Goal: Obtain resource: Download file/media

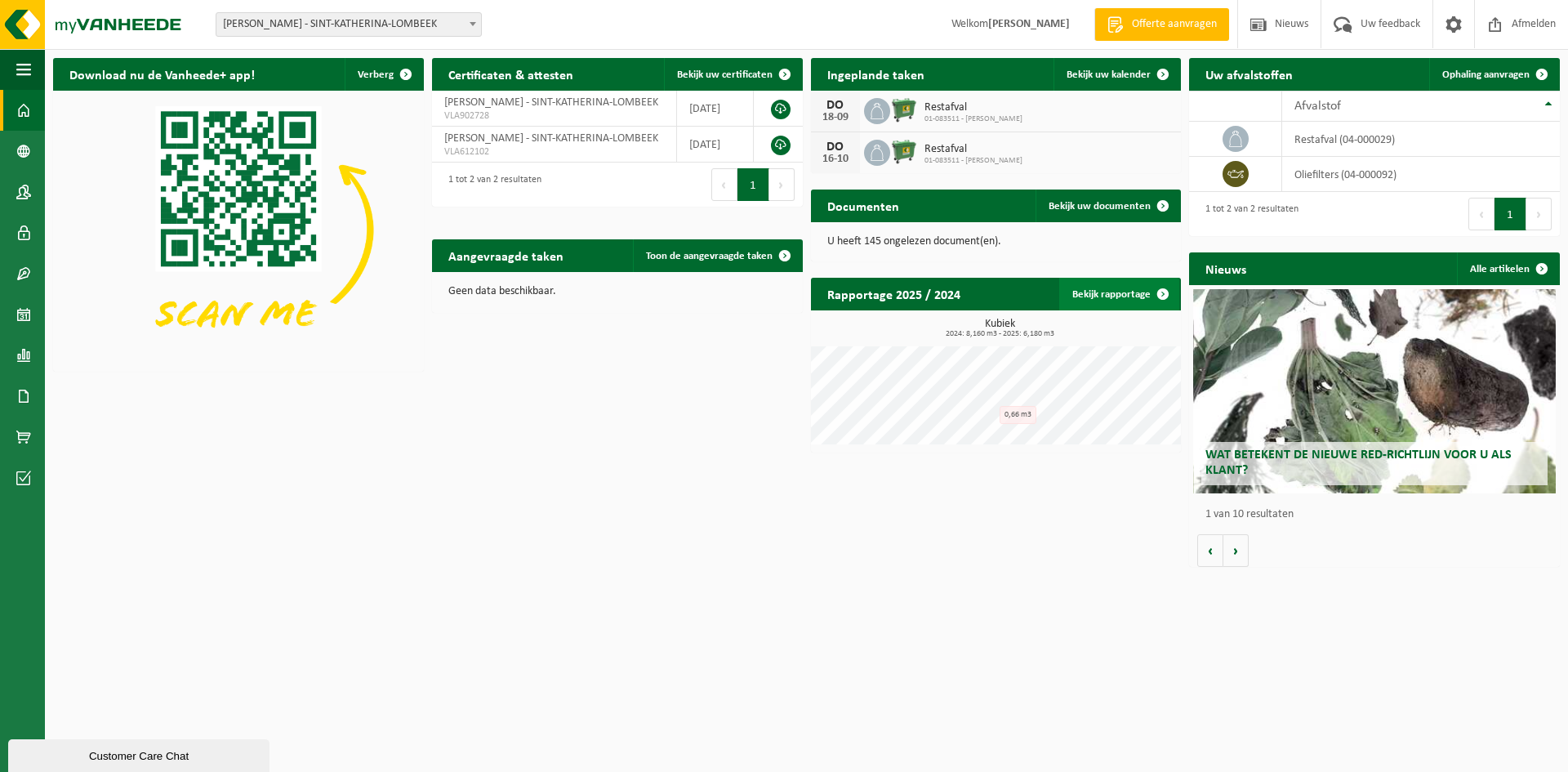
click at [1145, 296] on link "Bekijk rapportage" at bounding box center [1120, 294] width 120 height 33
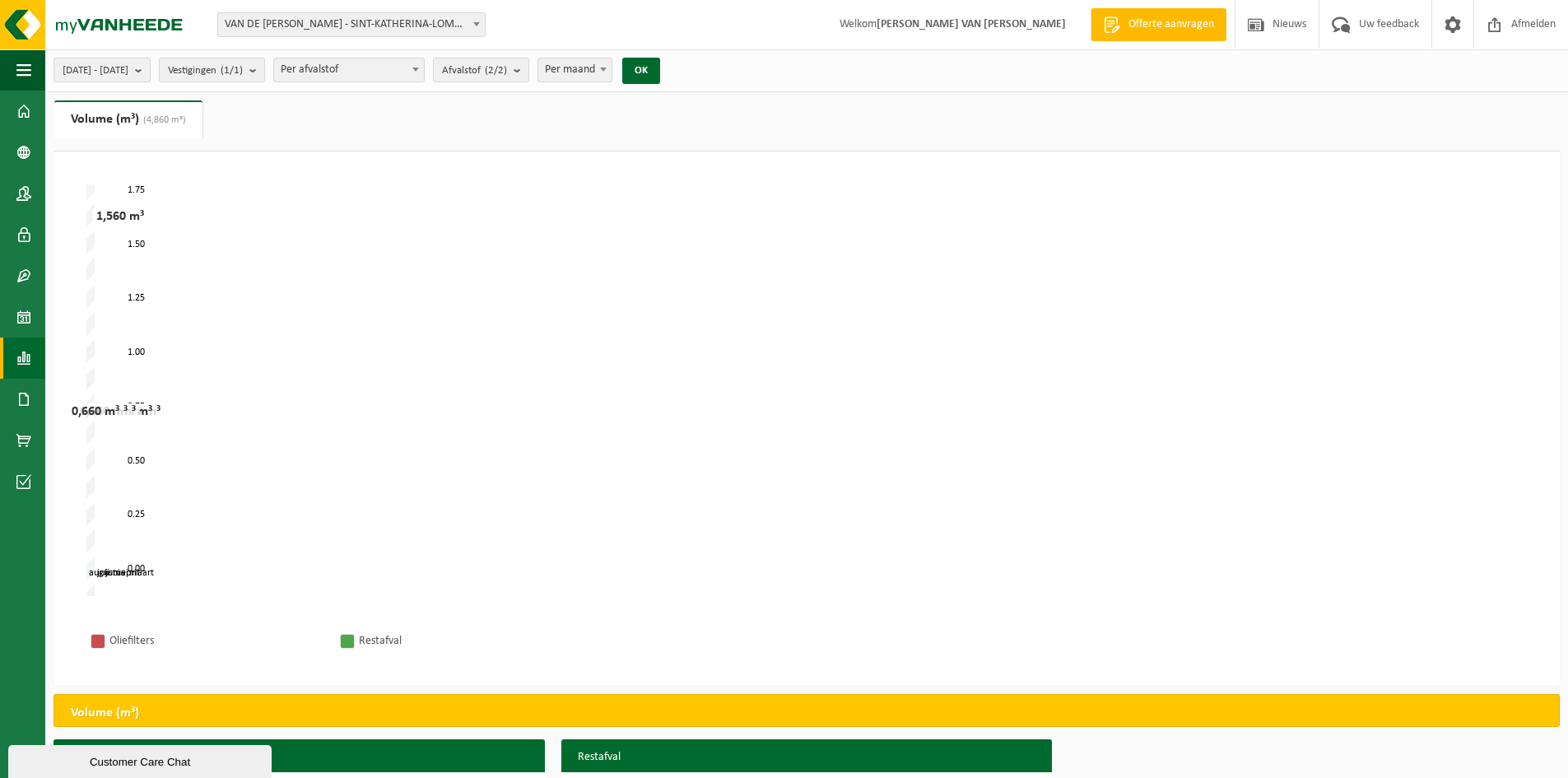
click at [150, 70] on b "submit" at bounding box center [142, 70] width 15 height 23
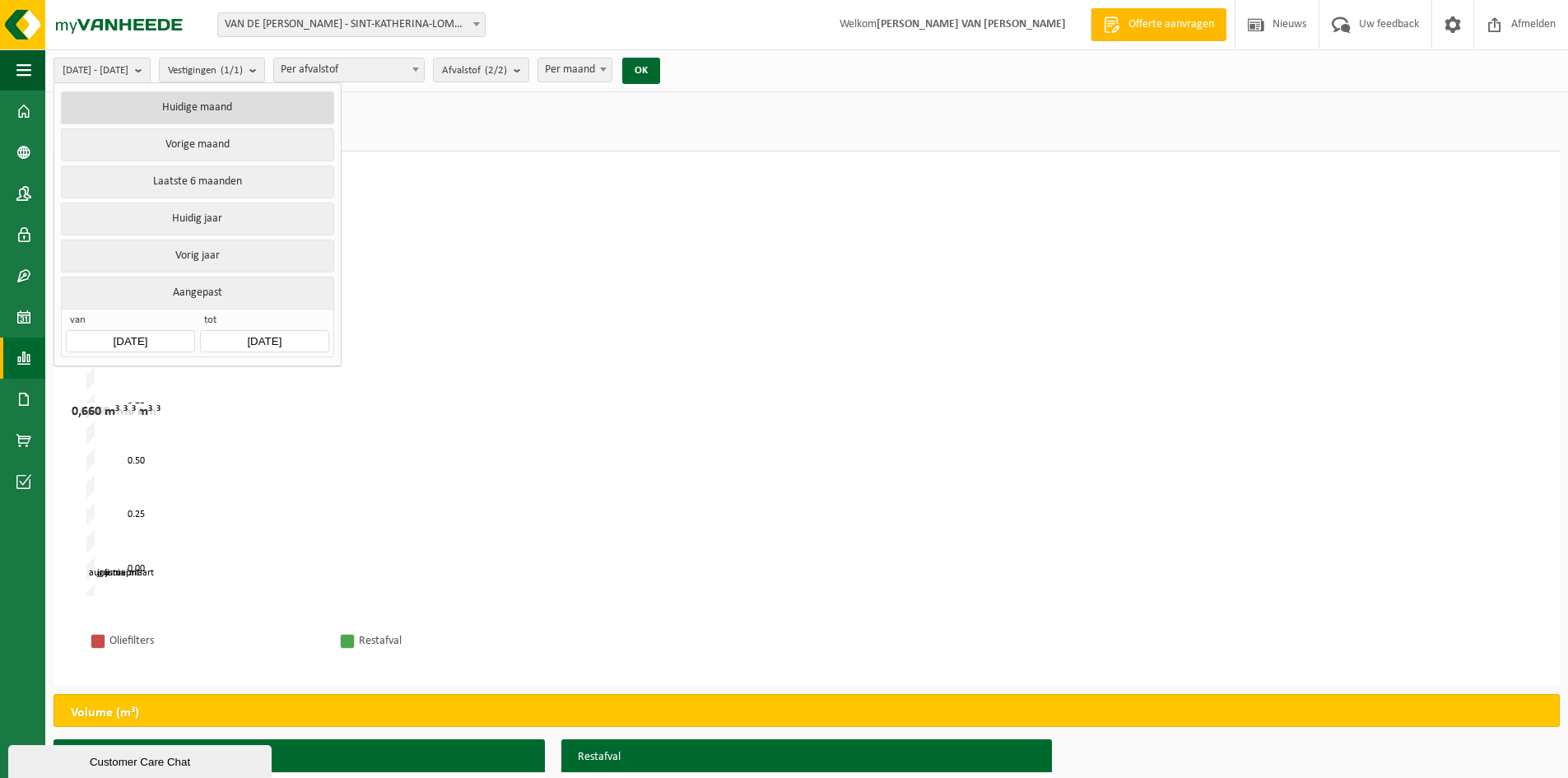
click at [231, 104] on button "Huidige maand" at bounding box center [197, 108] width 272 height 33
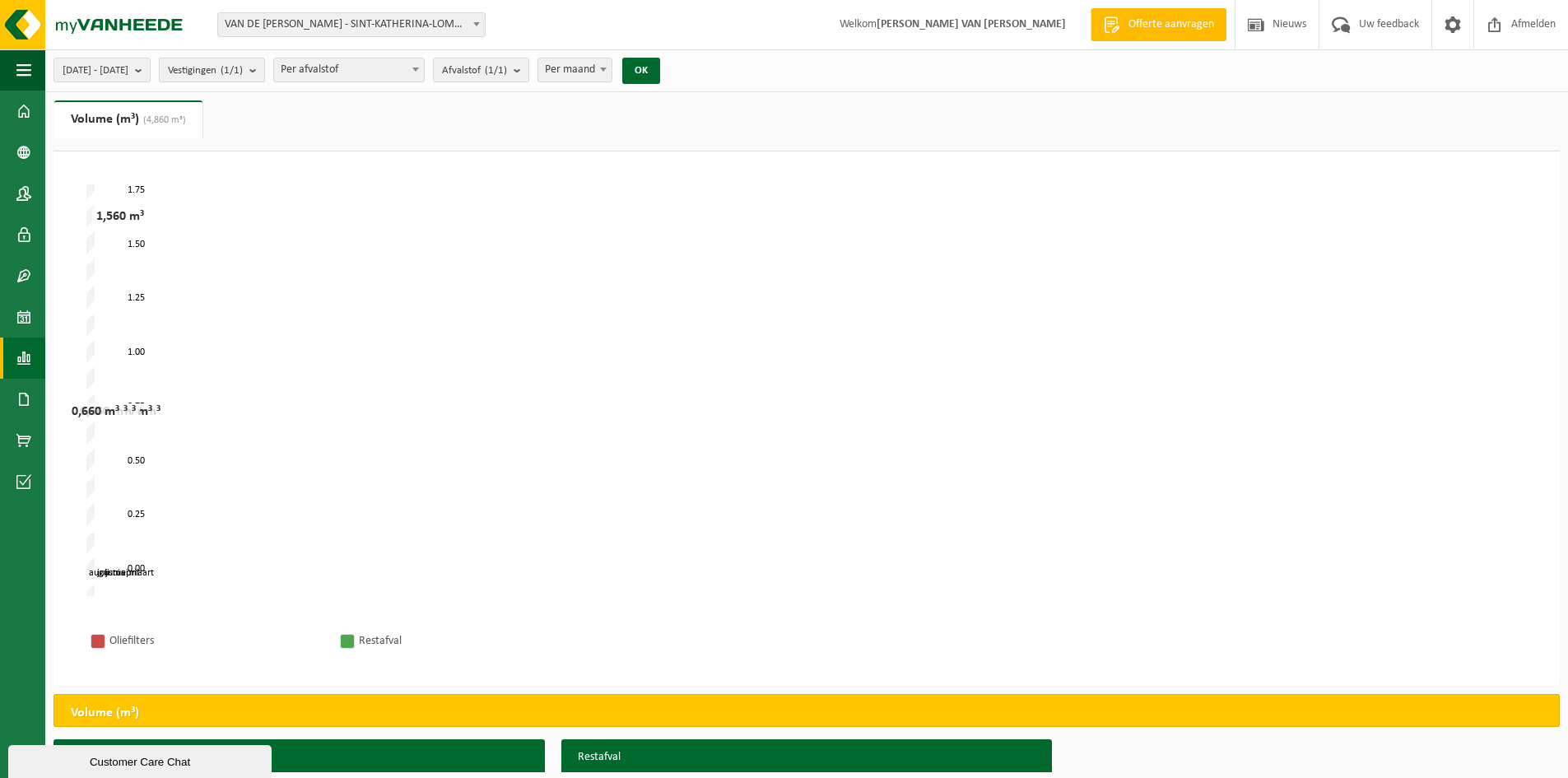
click at [235, 77] on span "Vestigingen (1/1)" at bounding box center [205, 71] width 75 height 25
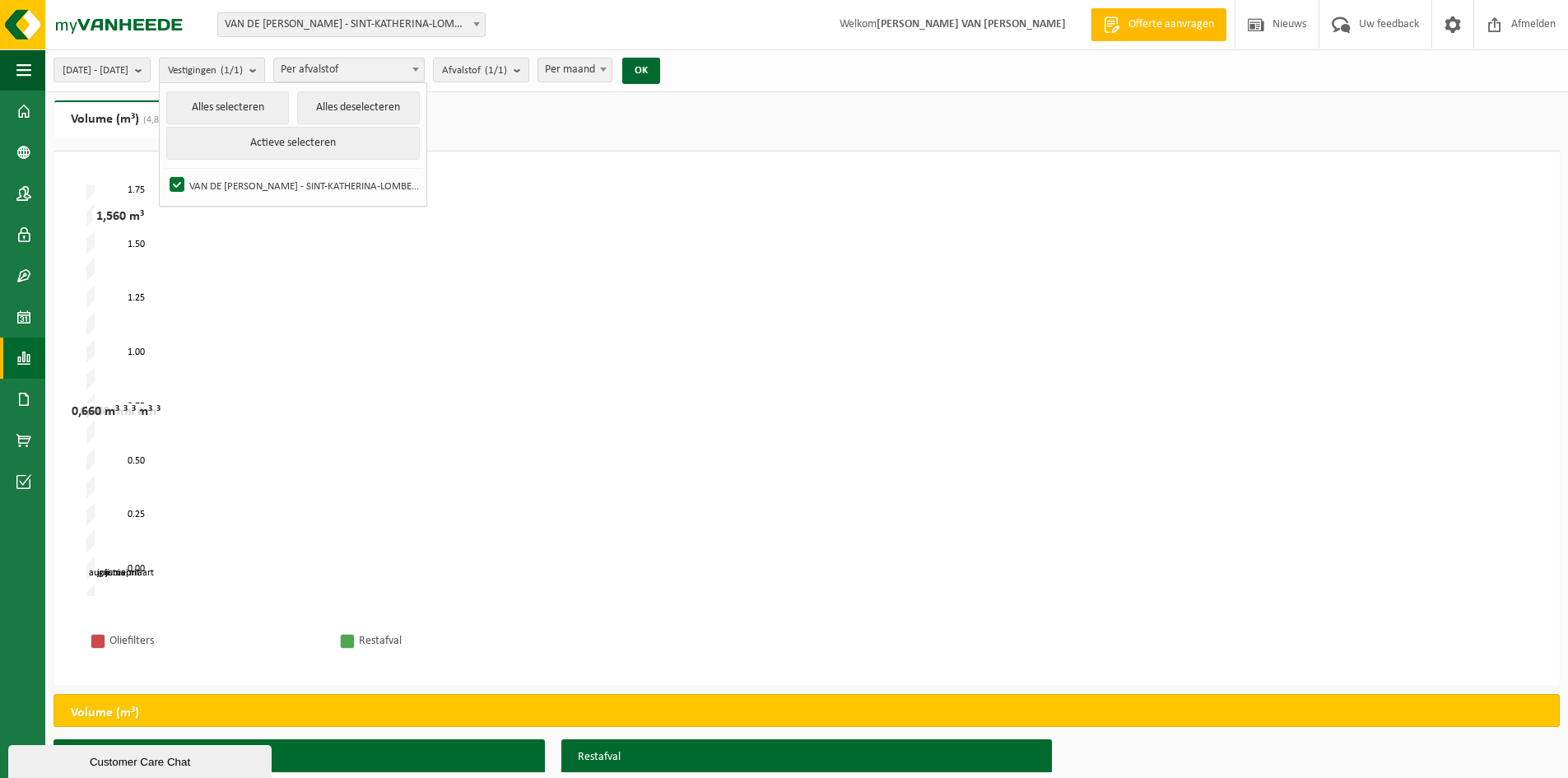
click at [235, 77] on span "Vestigingen (1/1)" at bounding box center [205, 71] width 75 height 25
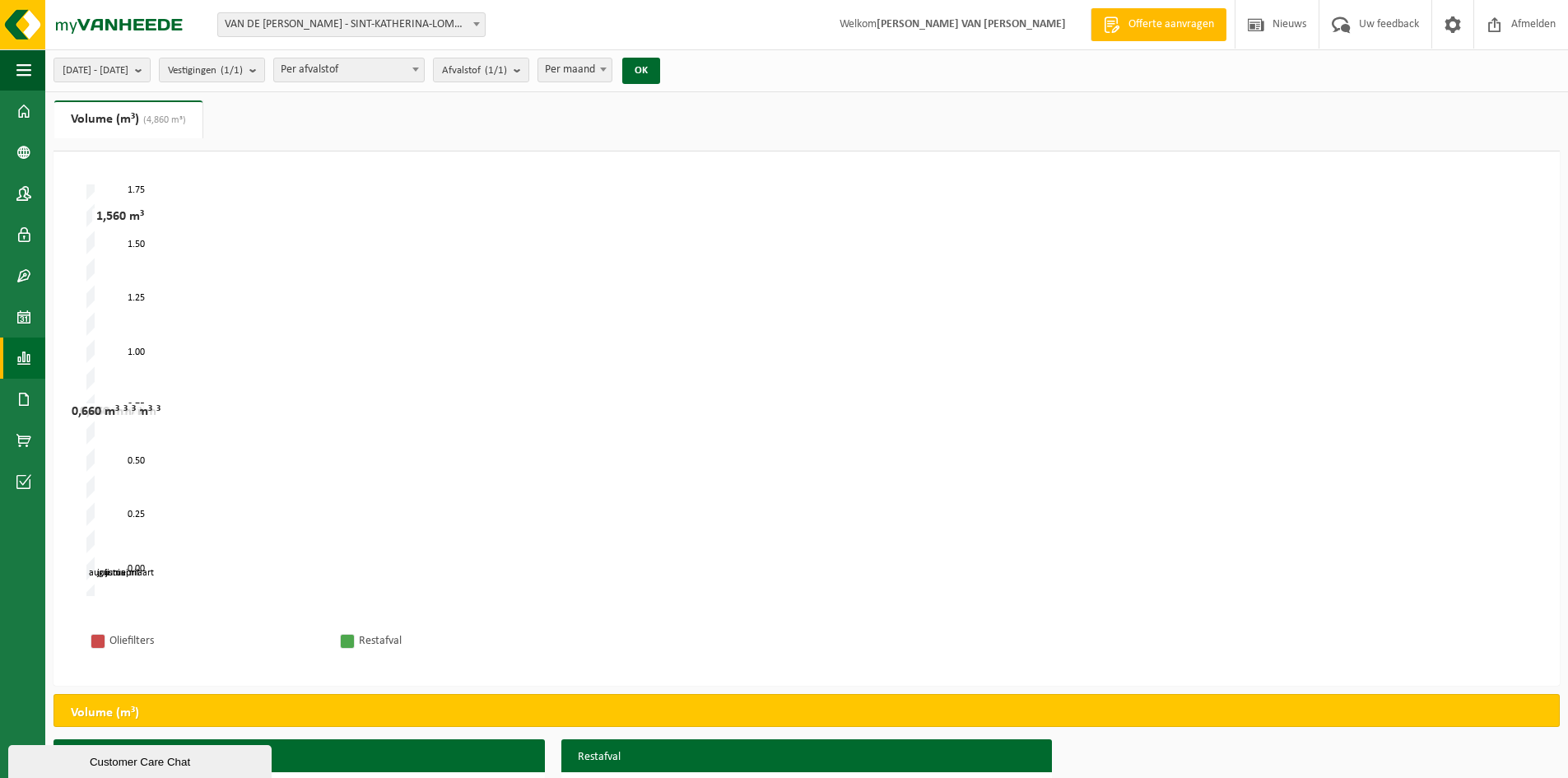
click at [348, 77] on span "Per afvalstof" at bounding box center [349, 70] width 150 height 23
click at [369, 75] on span "Per afvalstof" at bounding box center [349, 70] width 150 height 23
click at [660, 76] on button "OK" at bounding box center [642, 71] width 38 height 26
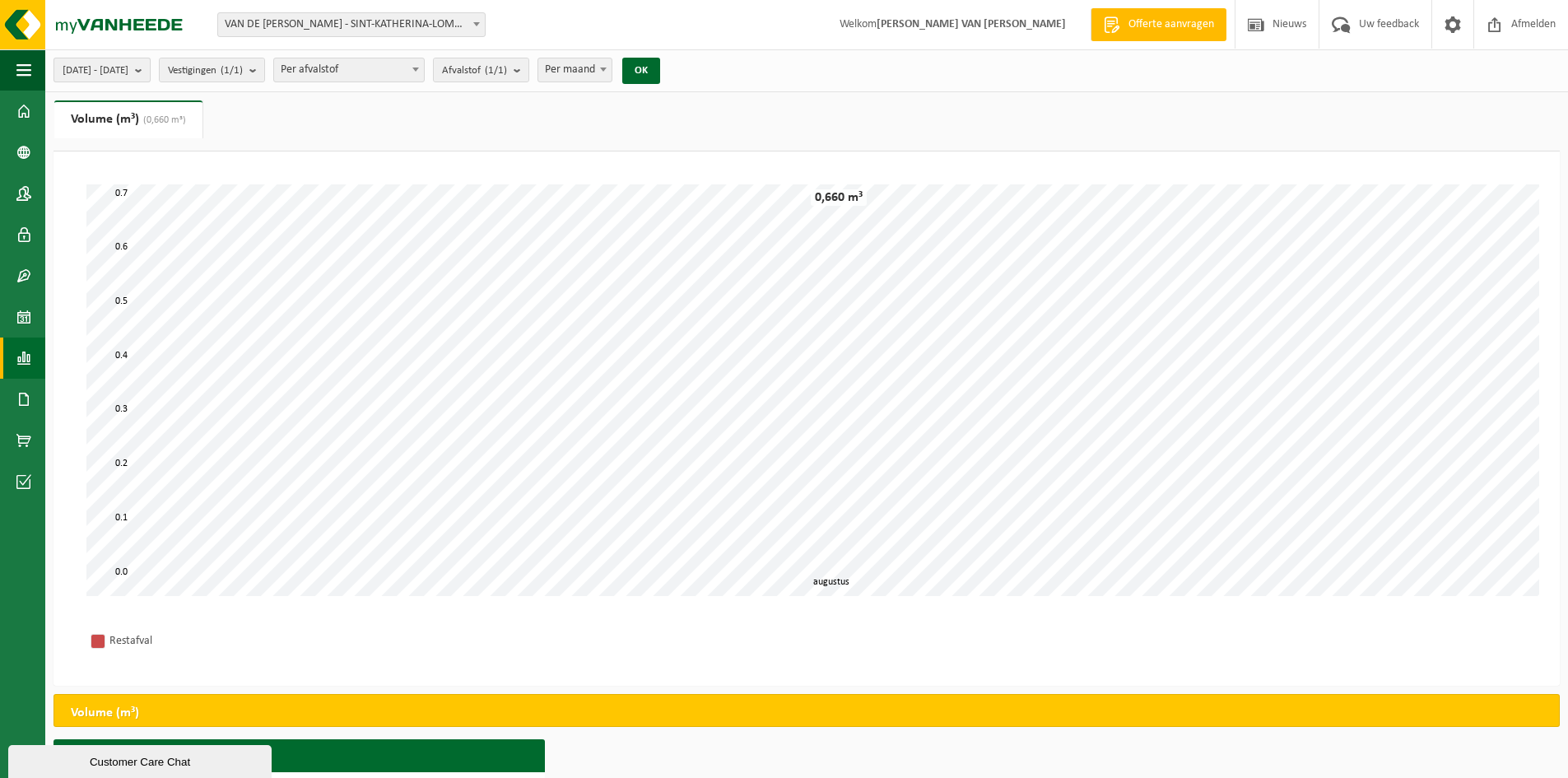
click at [150, 70] on b "submit" at bounding box center [142, 70] width 15 height 23
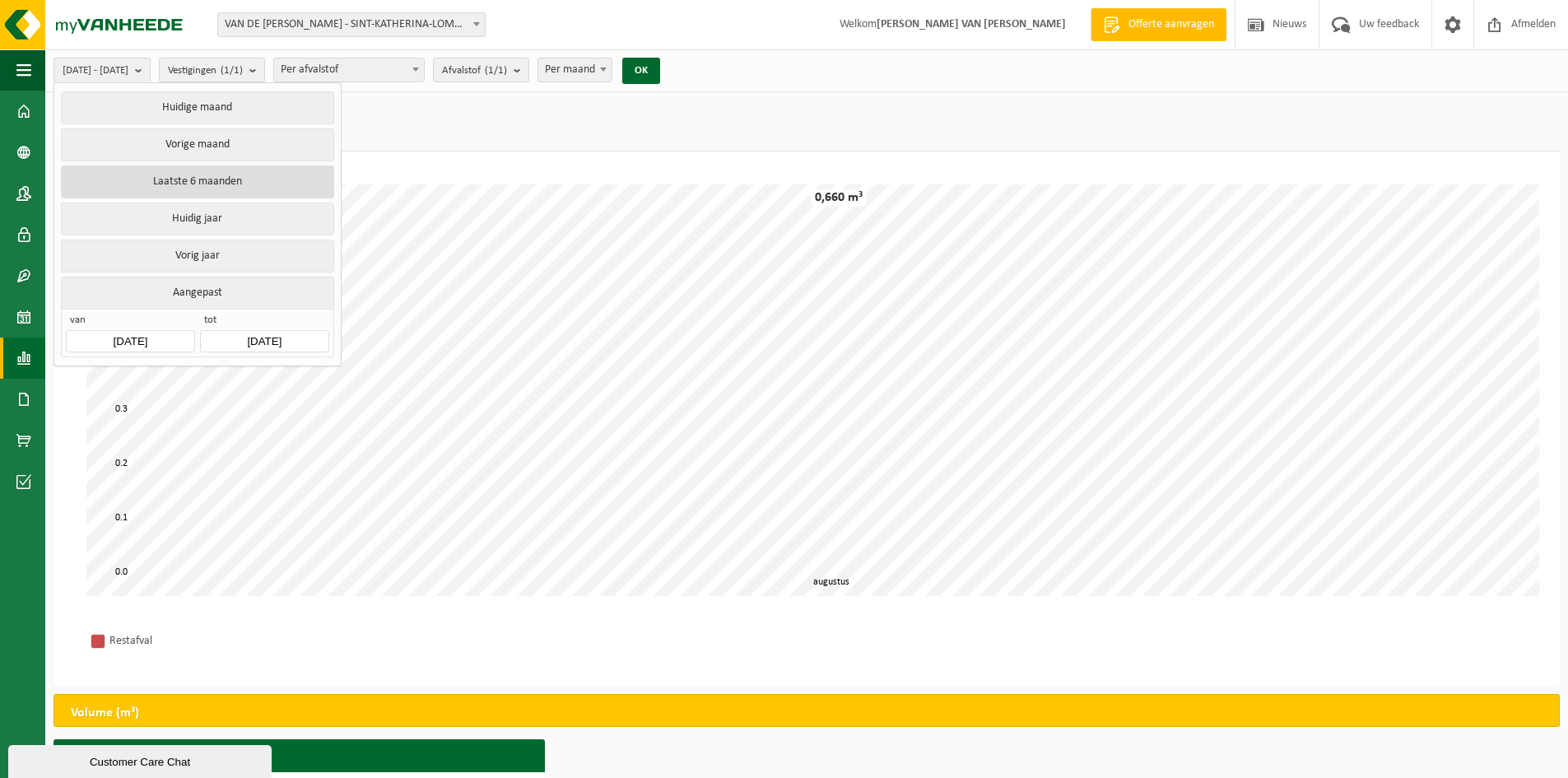
click at [224, 179] on button "Laatste 6 maanden" at bounding box center [197, 182] width 272 height 33
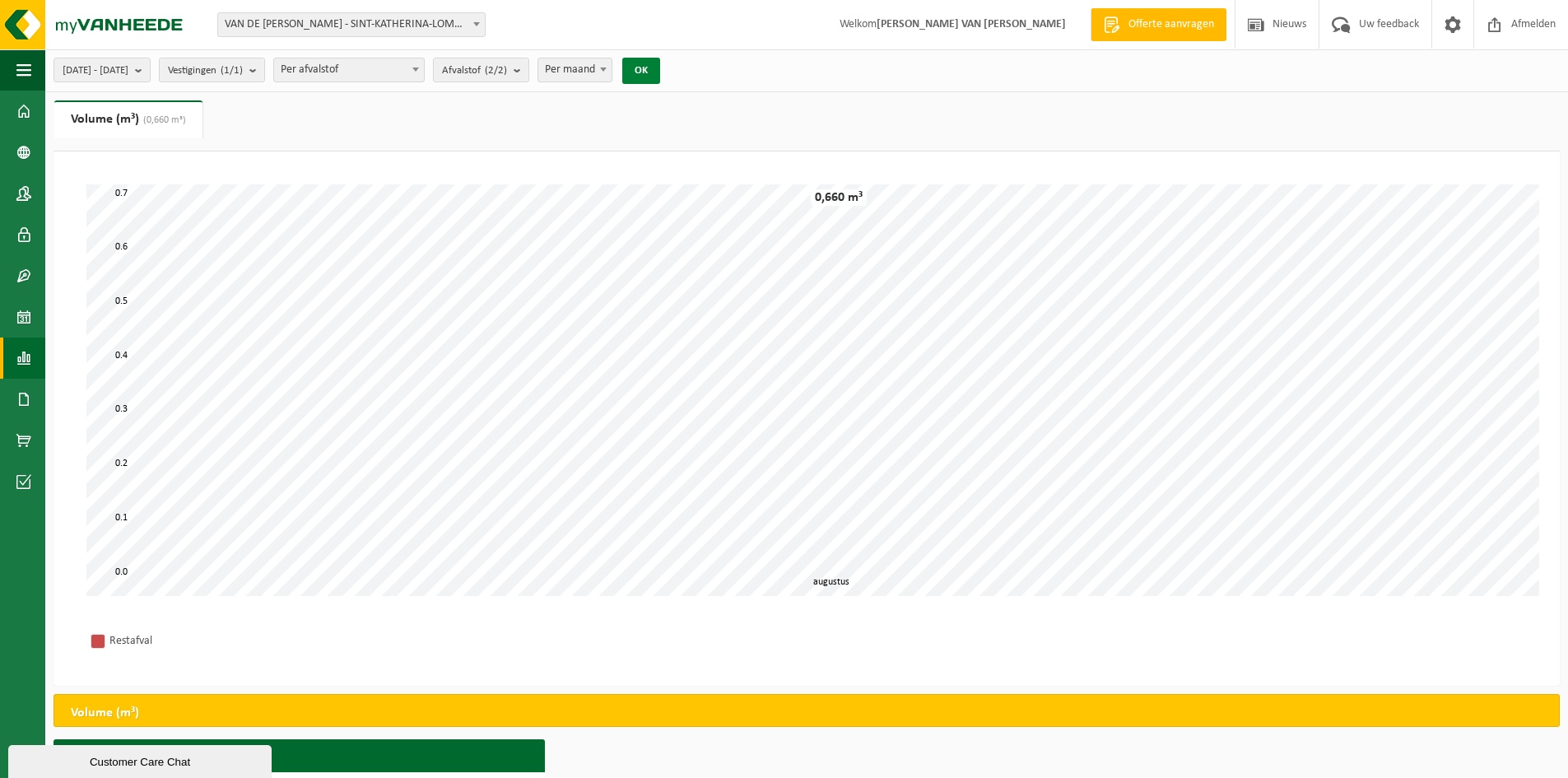
click at [660, 69] on button "OK" at bounding box center [642, 71] width 38 height 26
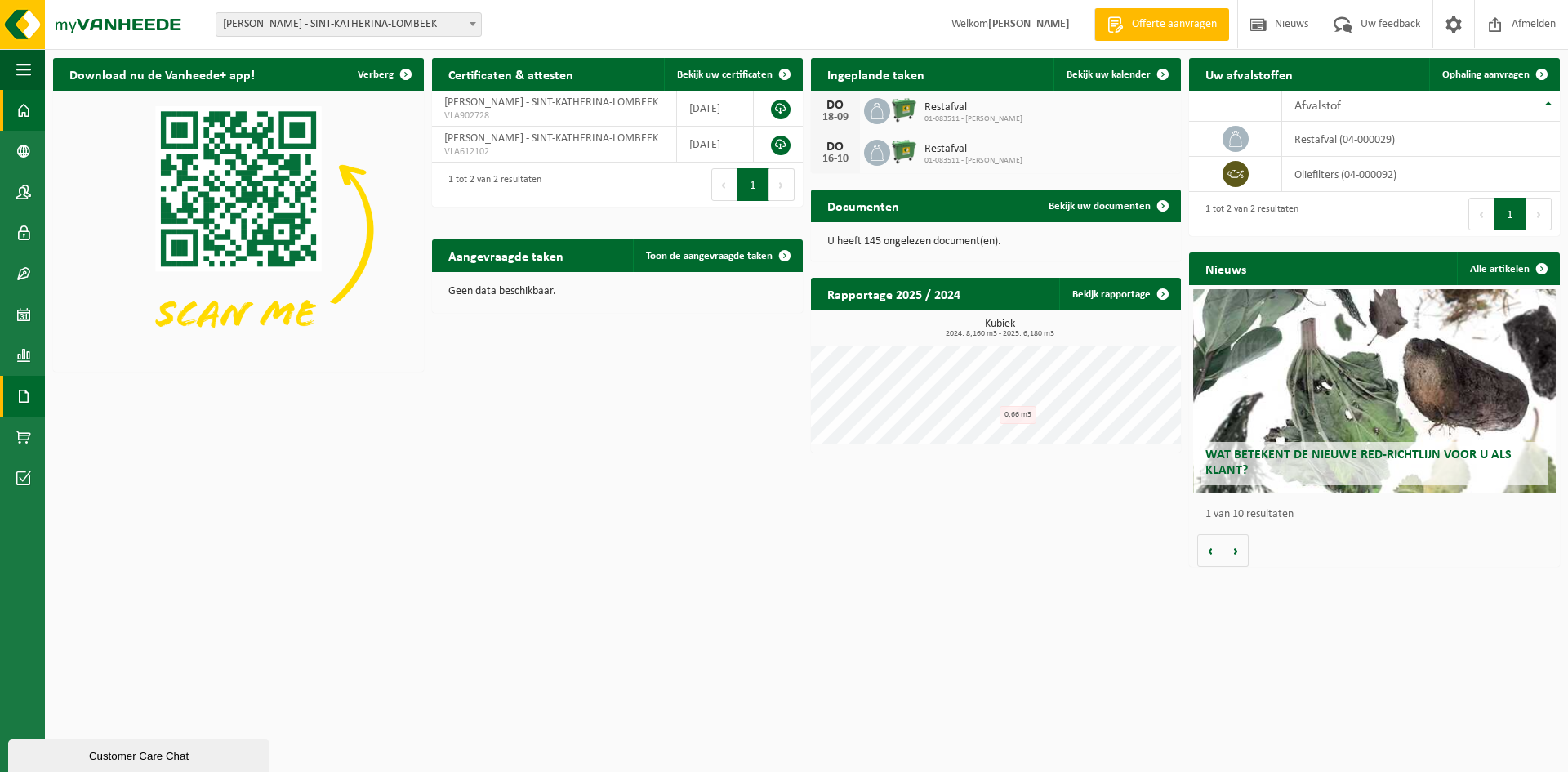
click at [31, 395] on link "Documenten" at bounding box center [22, 396] width 45 height 41
click at [106, 384] on span "Facturen" at bounding box center [116, 396] width 44 height 31
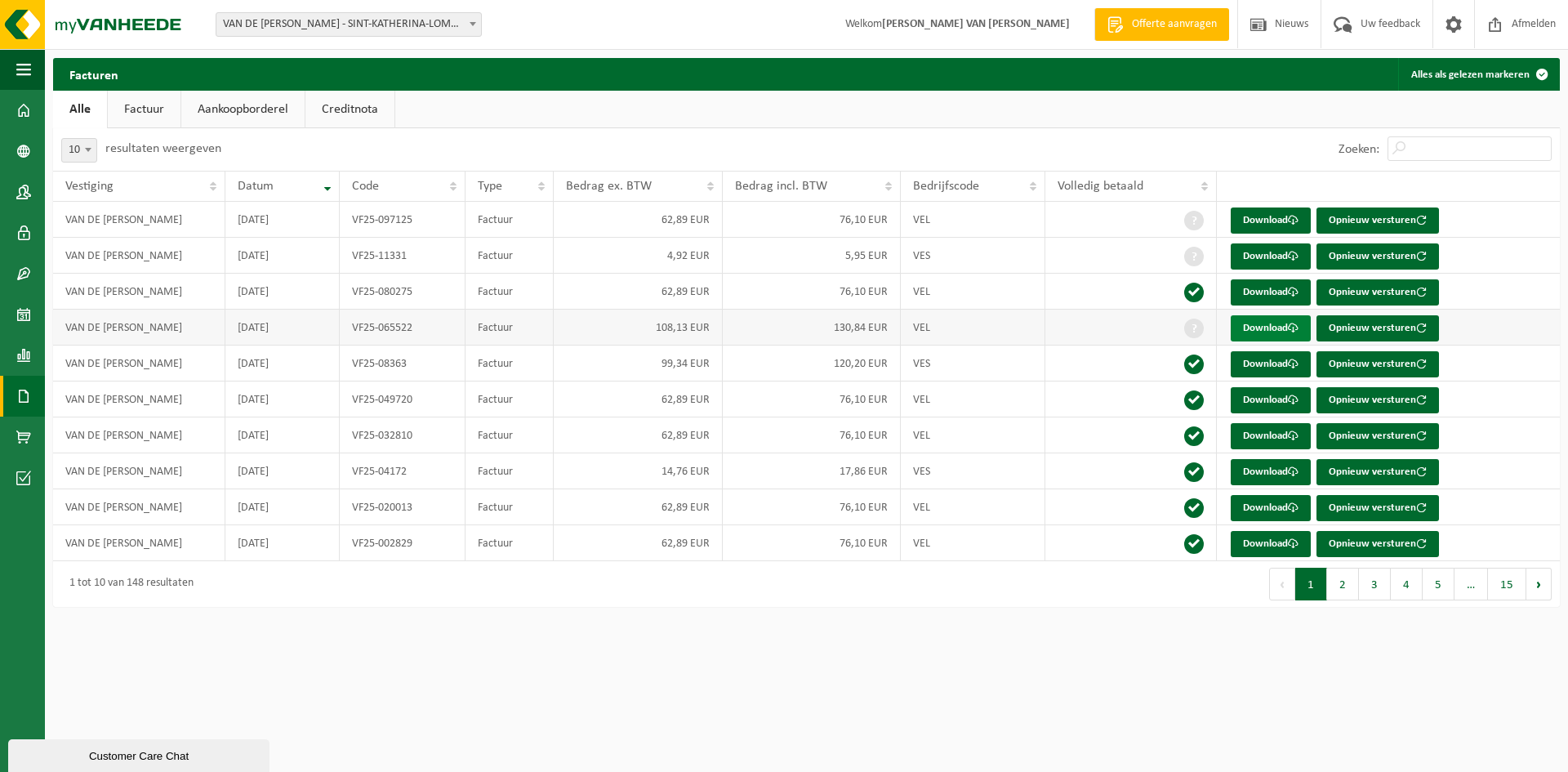
click at [1277, 323] on link "Download" at bounding box center [1270, 329] width 80 height 26
click at [1248, 255] on link "Download" at bounding box center [1270, 256] width 80 height 26
click at [1266, 218] on link "Download" at bounding box center [1270, 221] width 80 height 26
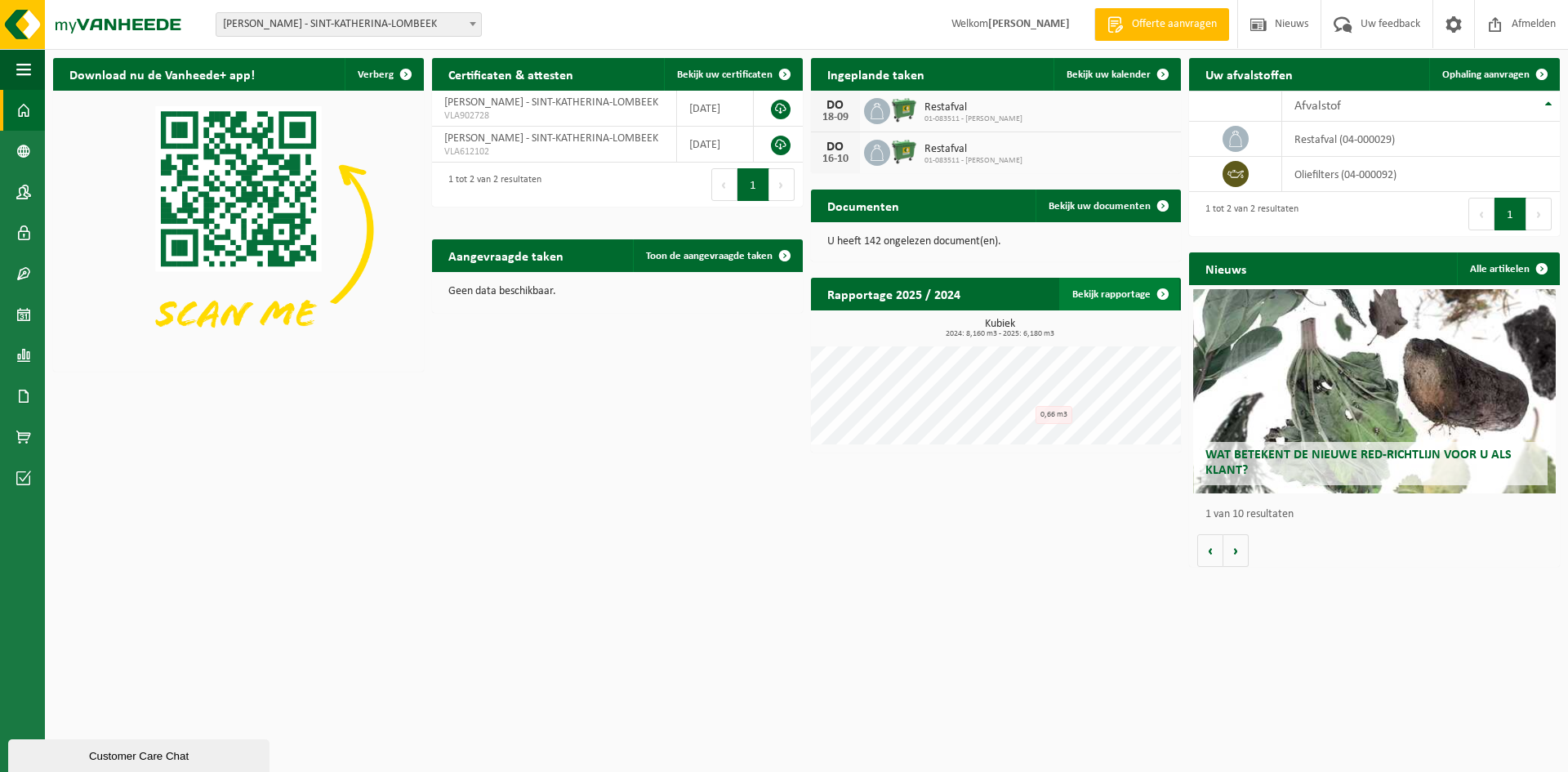
click at [1101, 294] on link "Bekijk rapportage" at bounding box center [1120, 294] width 120 height 33
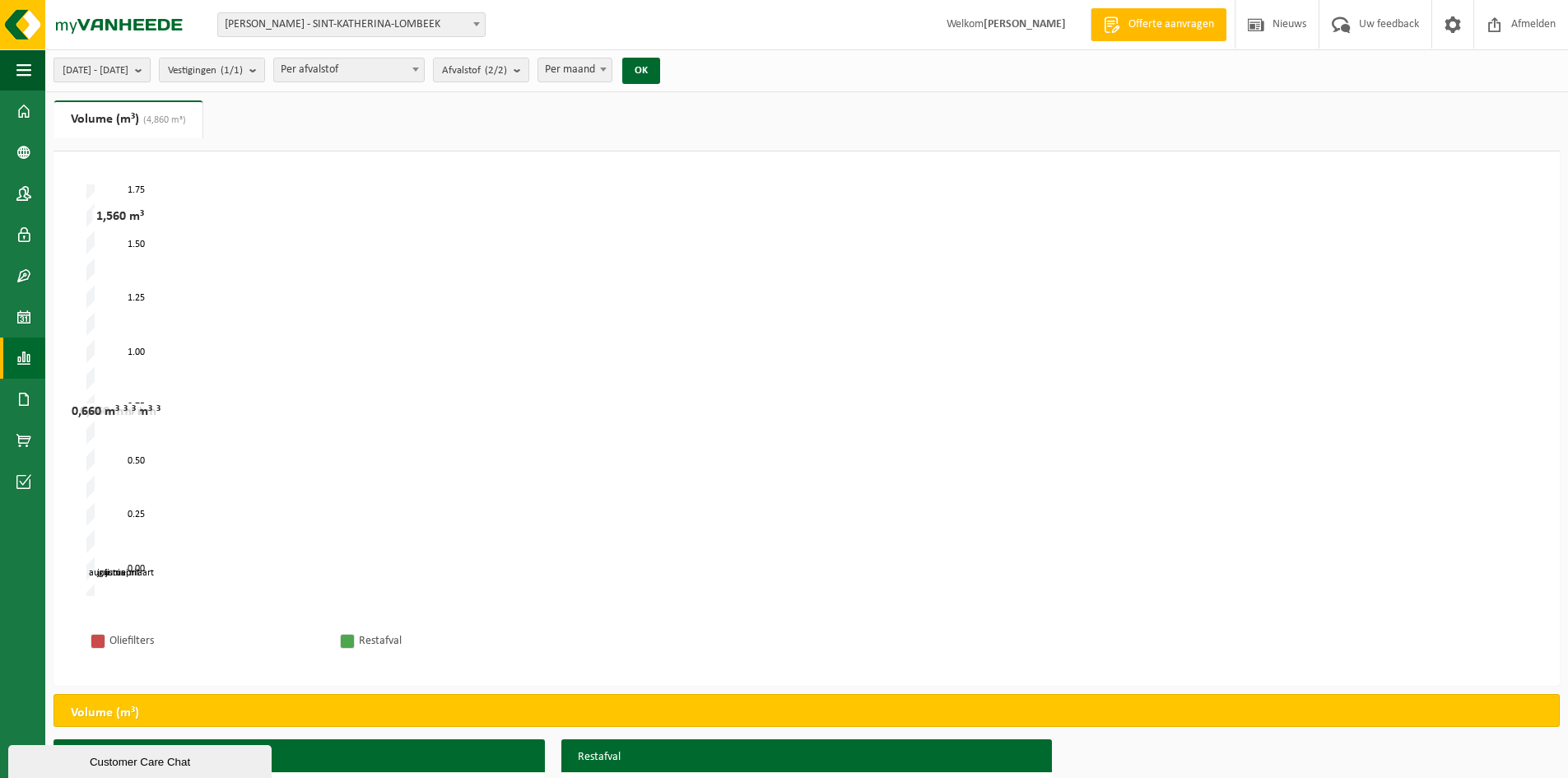
click at [151, 71] on button "[DATE] - [DATE]" at bounding box center [102, 70] width 97 height 25
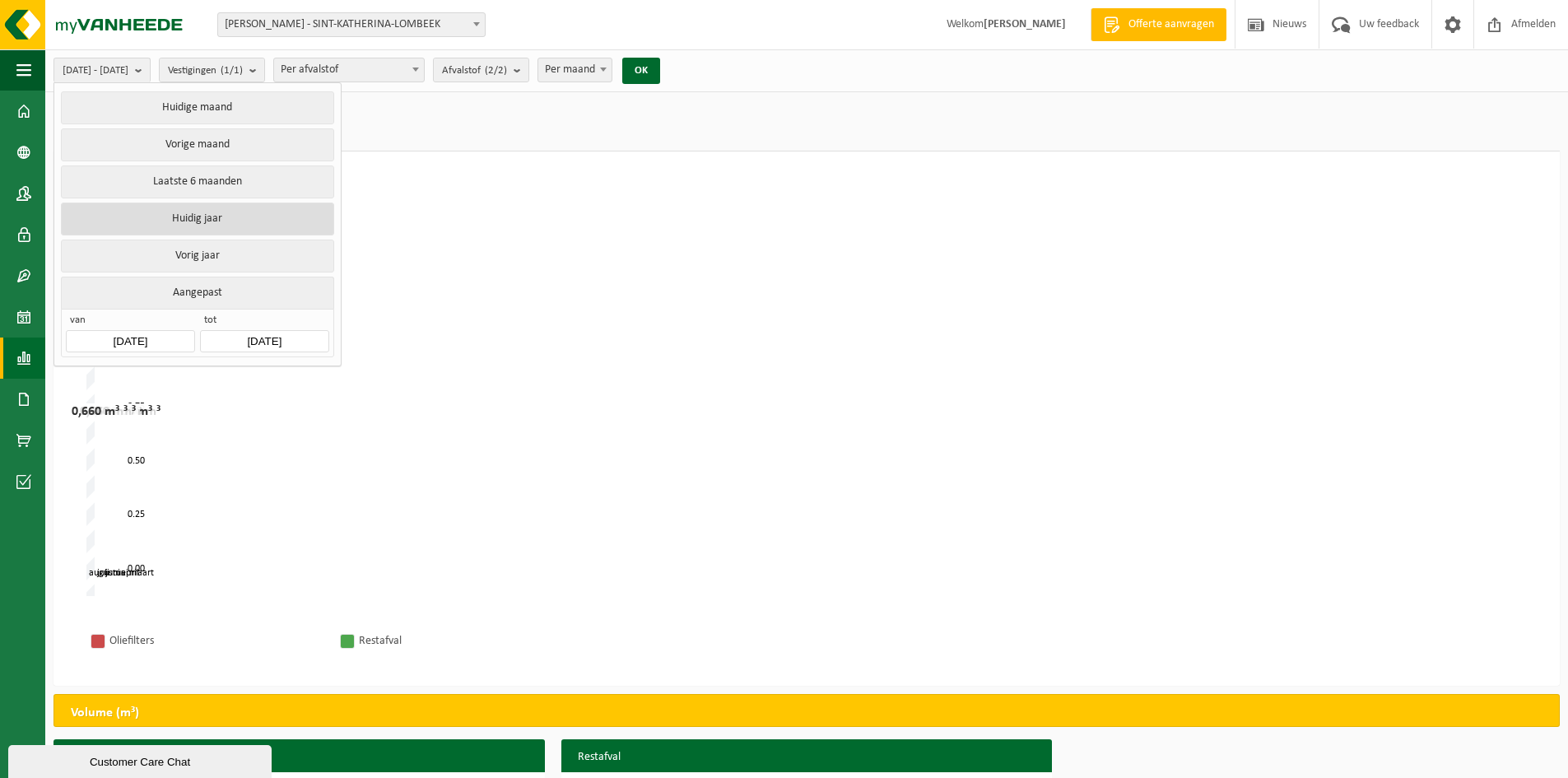
click at [214, 218] on button "Huidig jaar" at bounding box center [197, 219] width 272 height 33
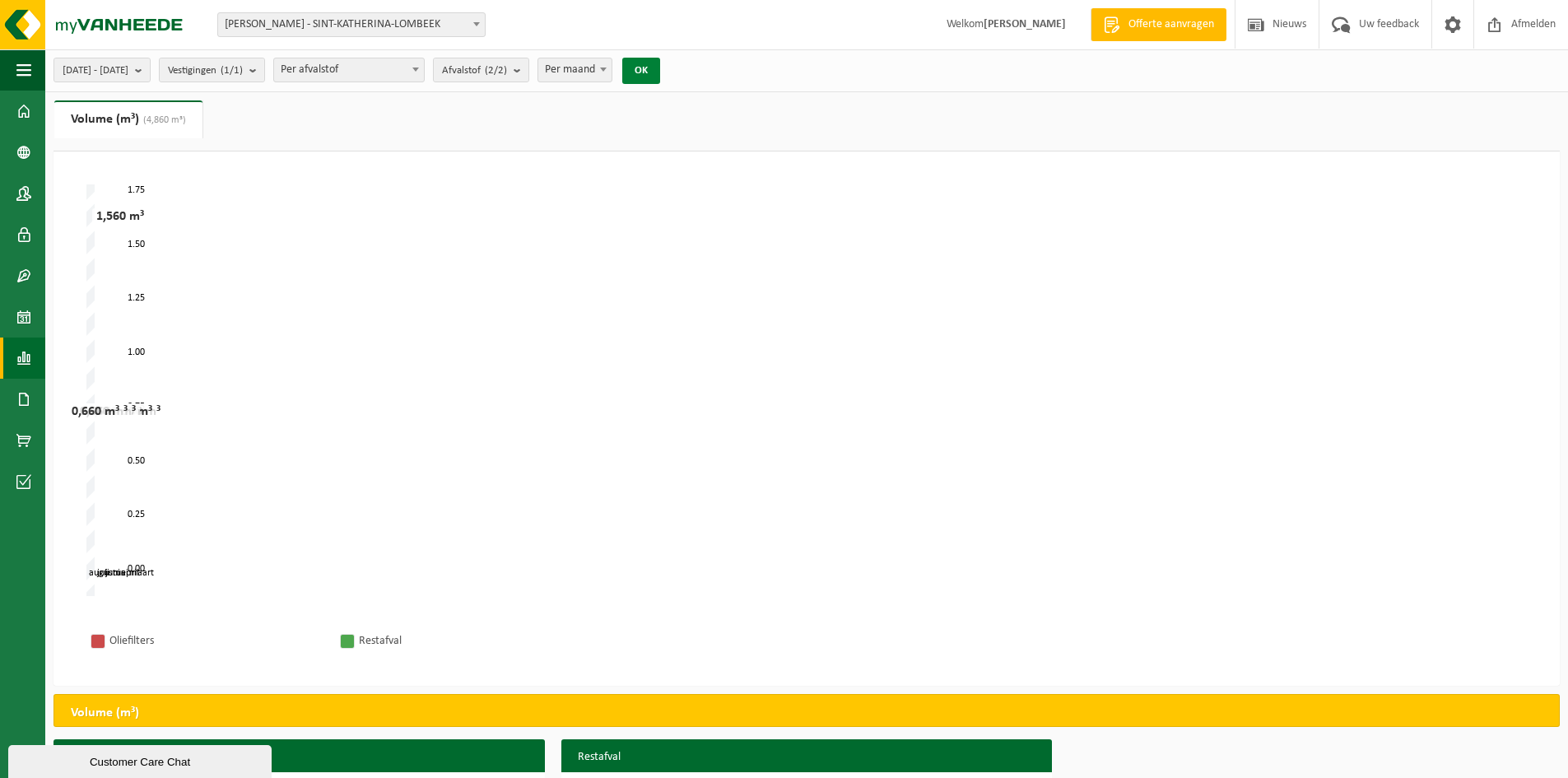
click at [660, 66] on button "OK" at bounding box center [642, 71] width 38 height 26
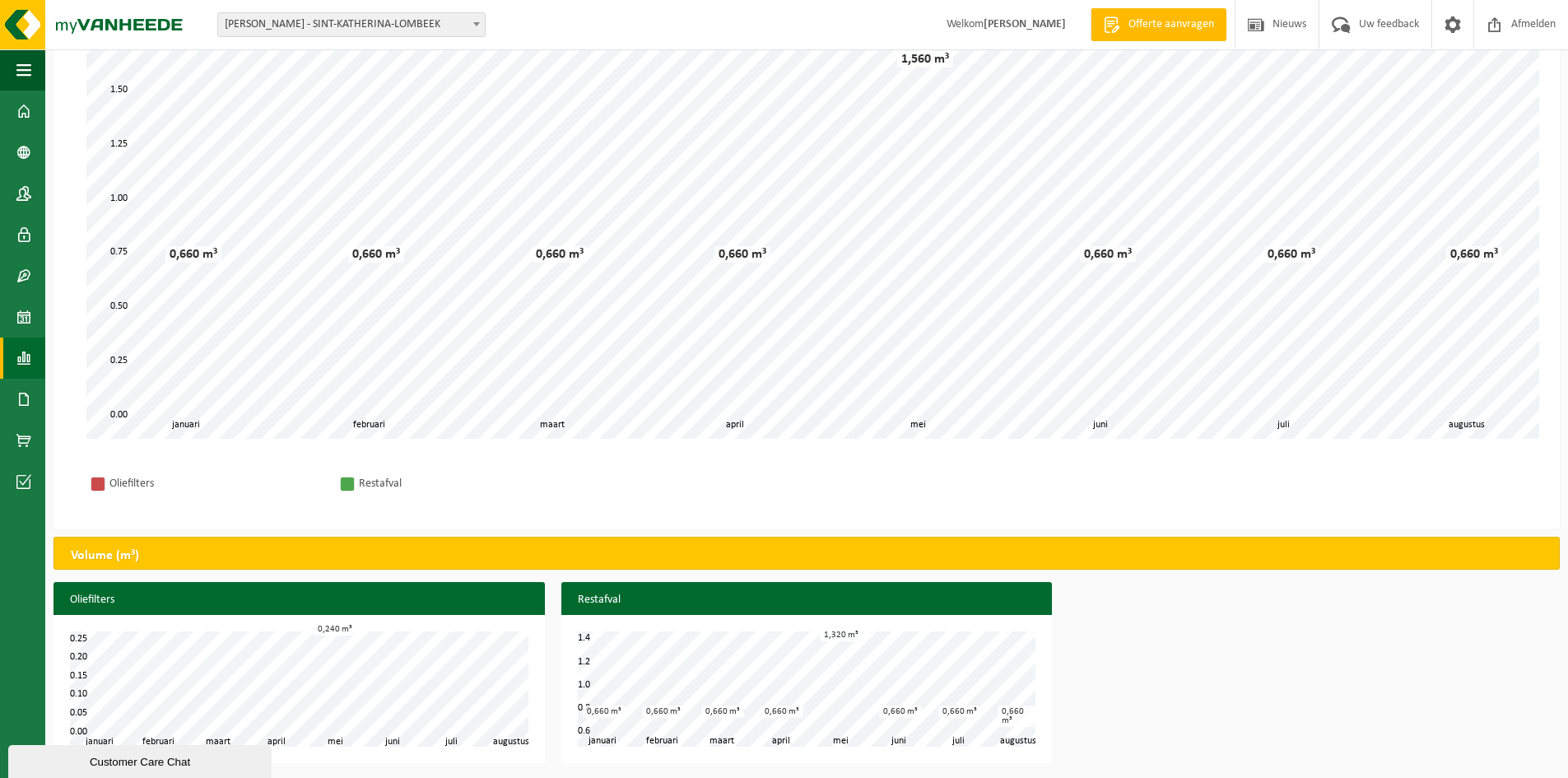
scroll to position [158, 0]
click at [421, 591] on div "Oliefilters februari maart april mei juni juli januari augustus 0.00 0.25 0.05 …" at bounding box center [299, 675] width 507 height 190
